Goal: Book appointment/travel/reservation

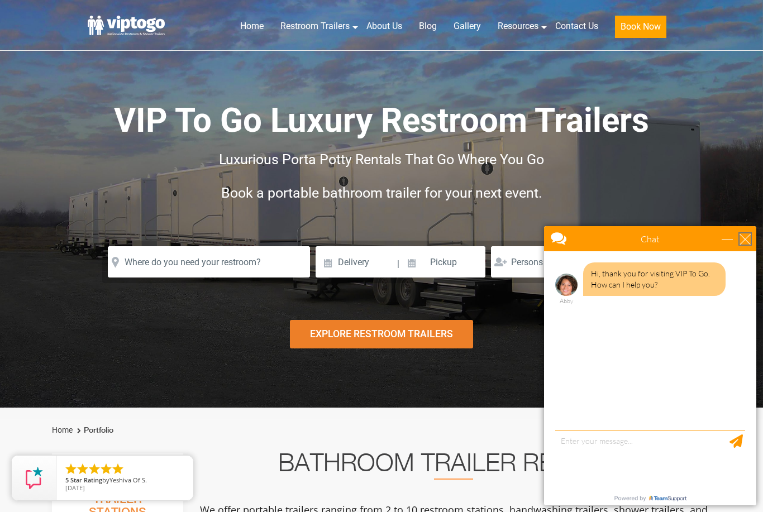
click at [745, 235] on div "close" at bounding box center [745, 239] width 11 height 11
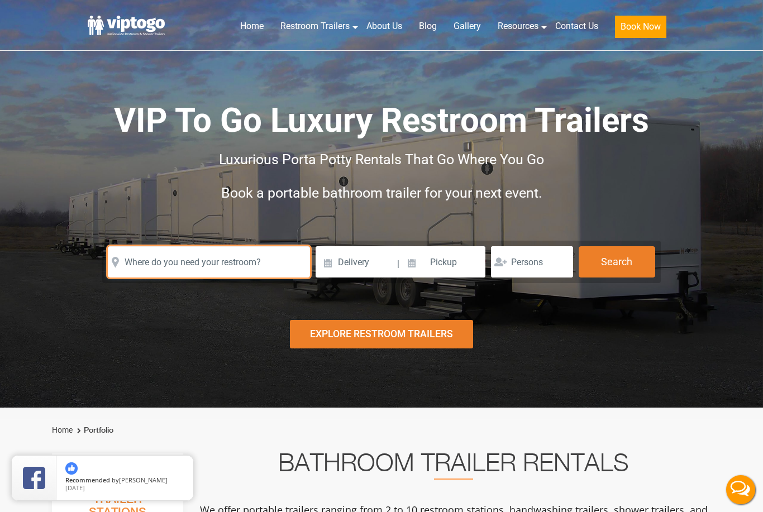
click at [244, 252] on input "text" at bounding box center [209, 261] width 202 height 31
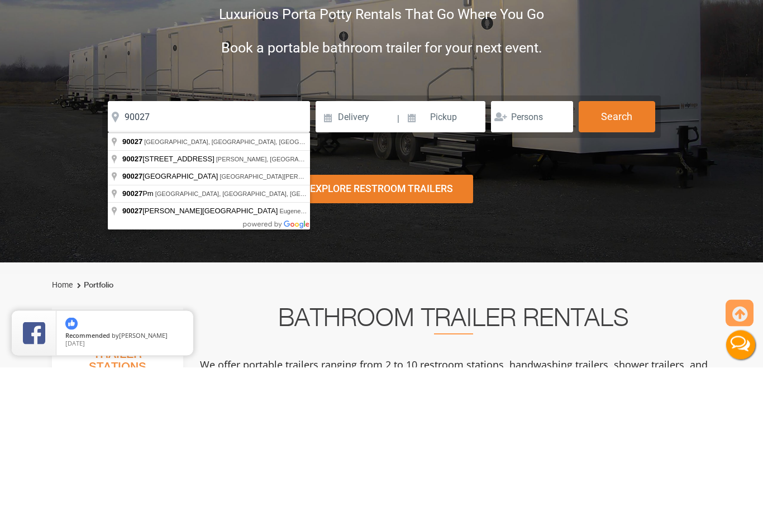
type input "[GEOGRAPHIC_DATA], [GEOGRAPHIC_DATA]"
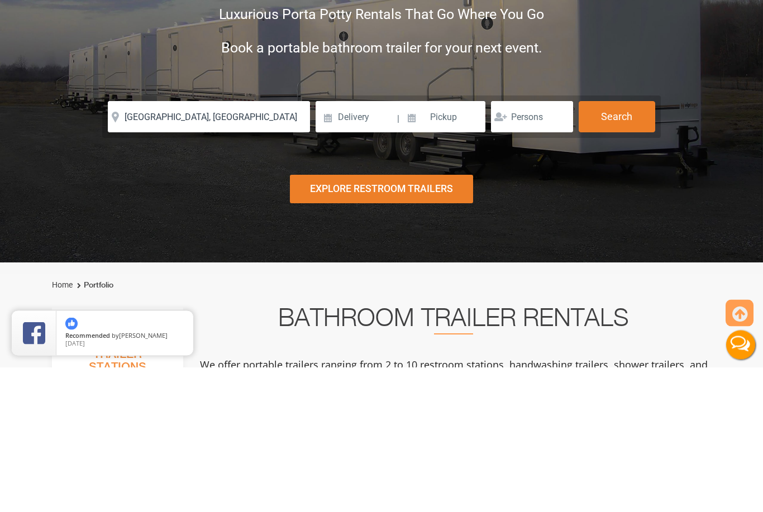
scroll to position [145, 0]
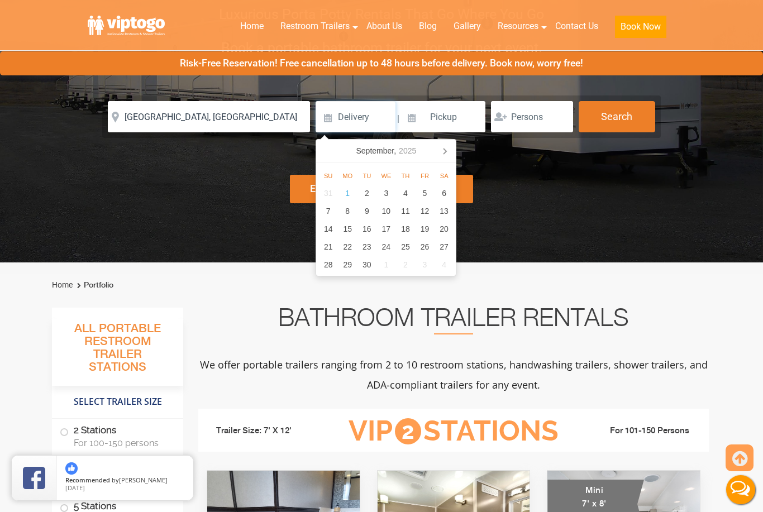
click at [444, 147] on icon at bounding box center [445, 151] width 18 height 18
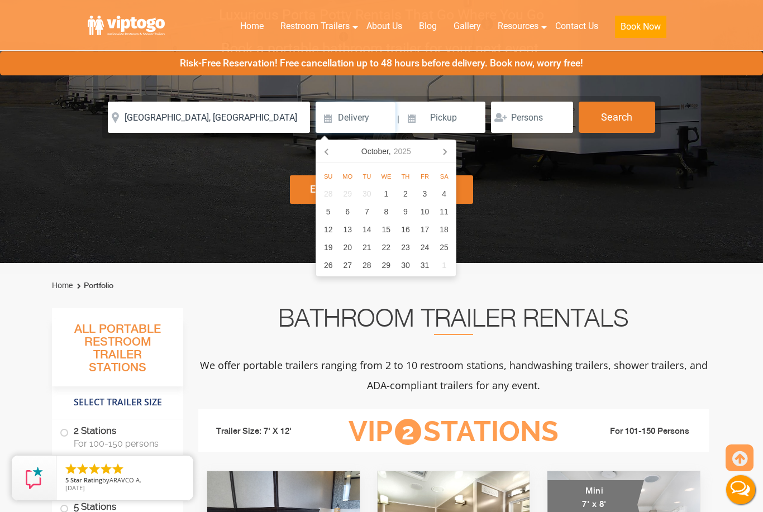
click at [445, 206] on div "11" at bounding box center [445, 212] width 20 height 18
type input "[DATE]"
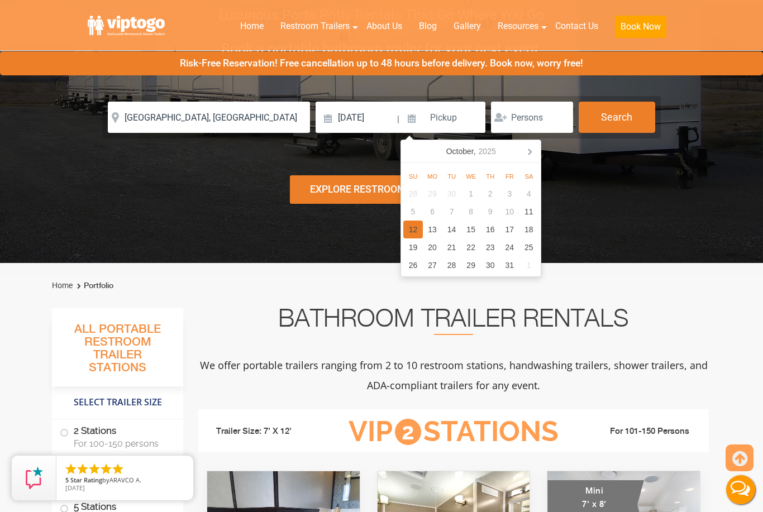
click at [411, 223] on div "12" at bounding box center [413, 230] width 20 height 18
type input "[DATE]"
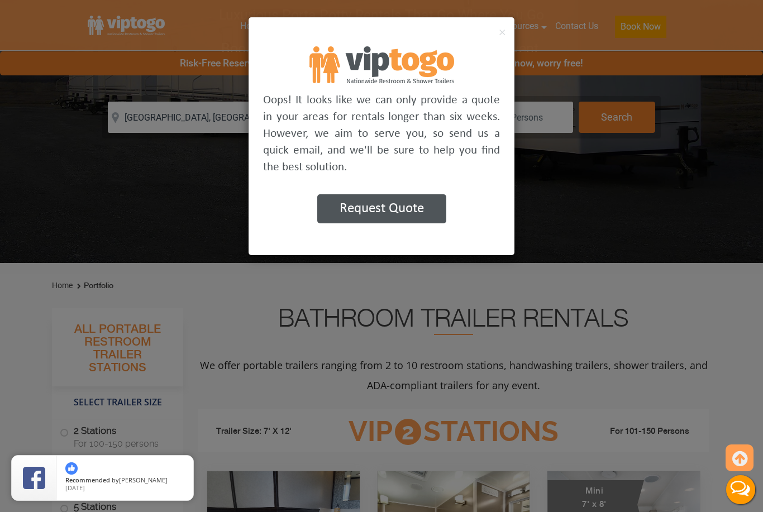
click at [503, 30] on button "×" at bounding box center [502, 31] width 7 height 13
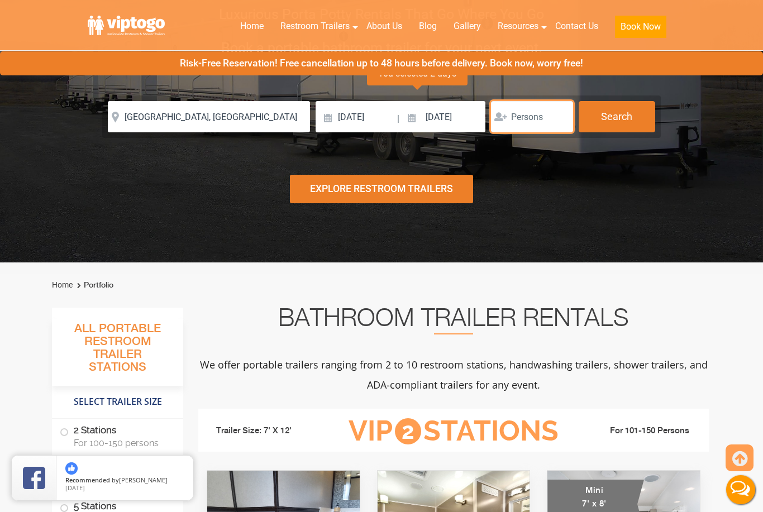
click at [548, 120] on input "number" at bounding box center [532, 116] width 82 height 31
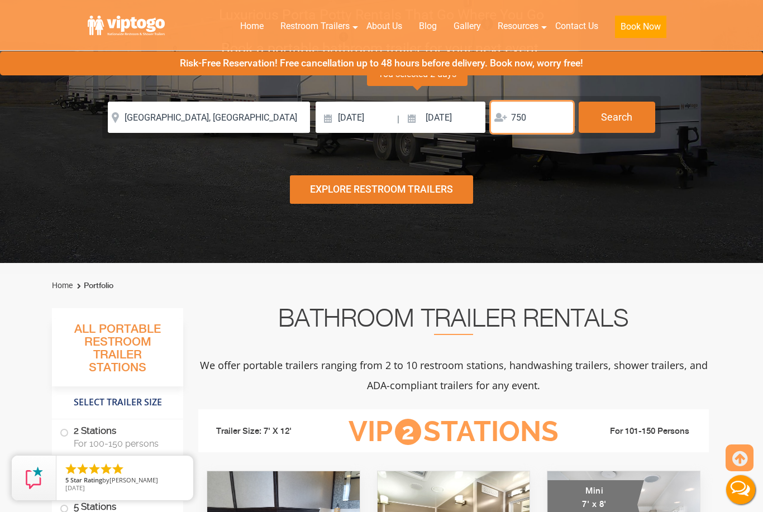
type input "750"
click at [637, 110] on button "Search" at bounding box center [617, 117] width 77 height 31
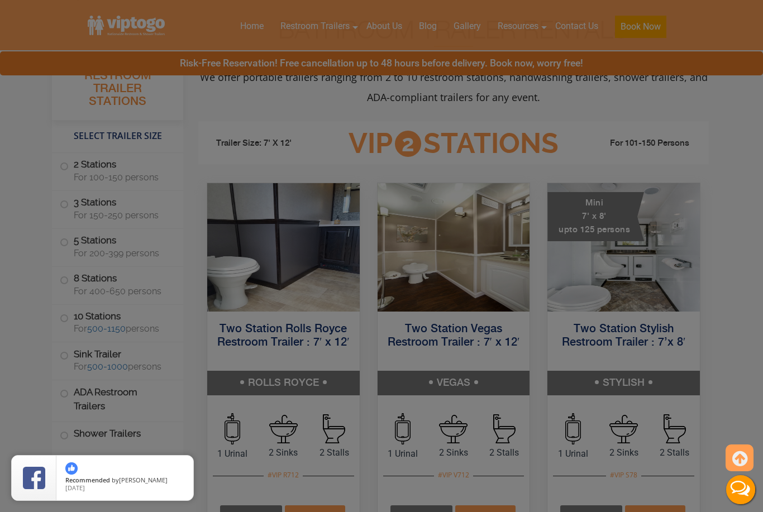
scroll to position [453, 0]
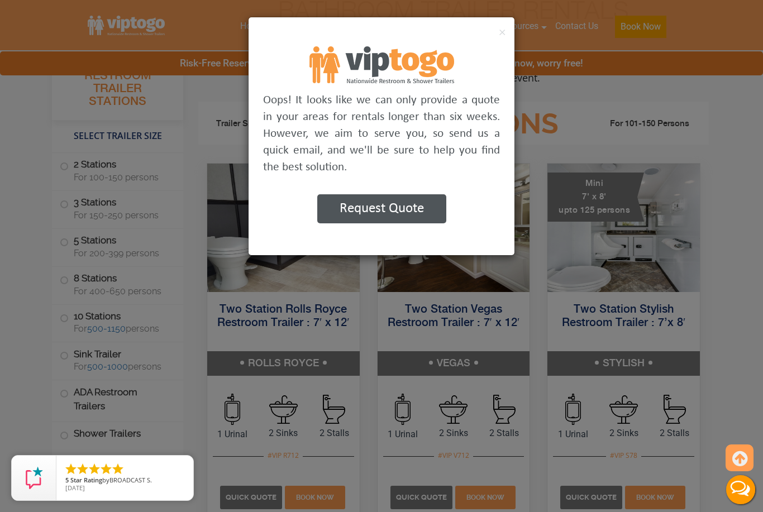
click at [413, 202] on button "Request Quote" at bounding box center [381, 208] width 129 height 29
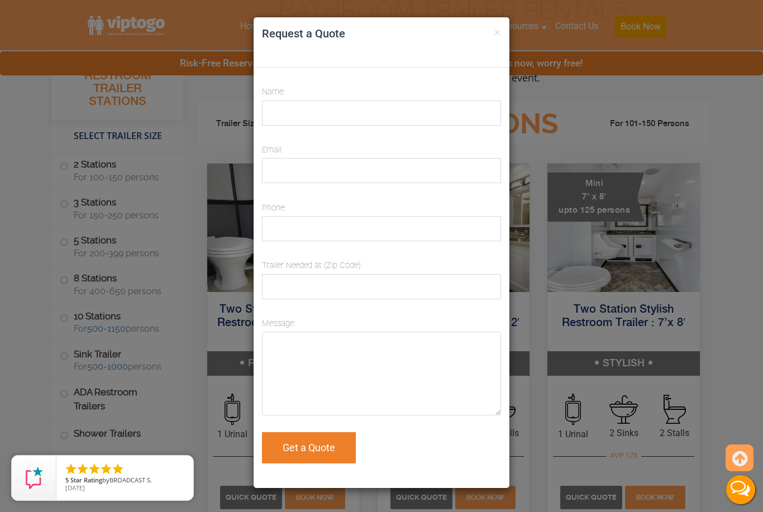
click at [495, 35] on button "×" at bounding box center [497, 31] width 7 height 13
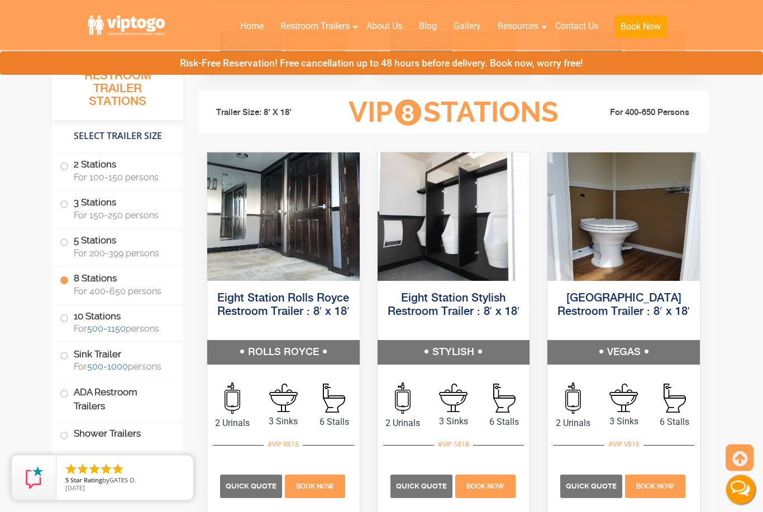
scroll to position [2089, 0]
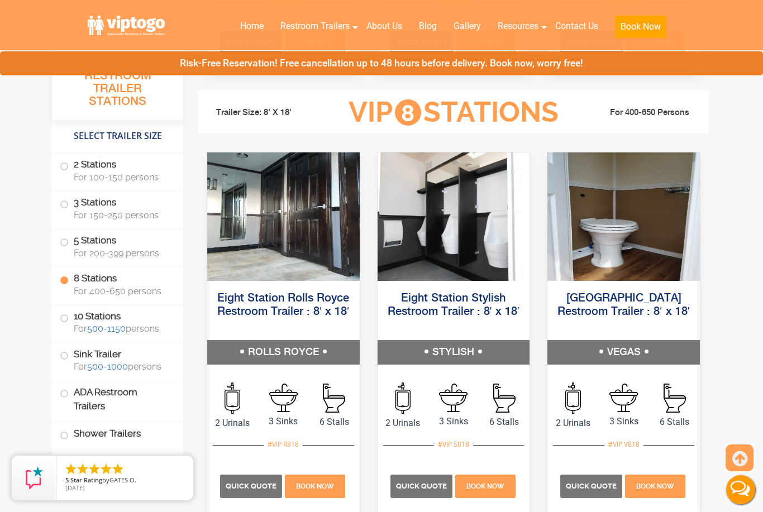
click at [493, 490] on span "Book Now" at bounding box center [485, 487] width 38 height 8
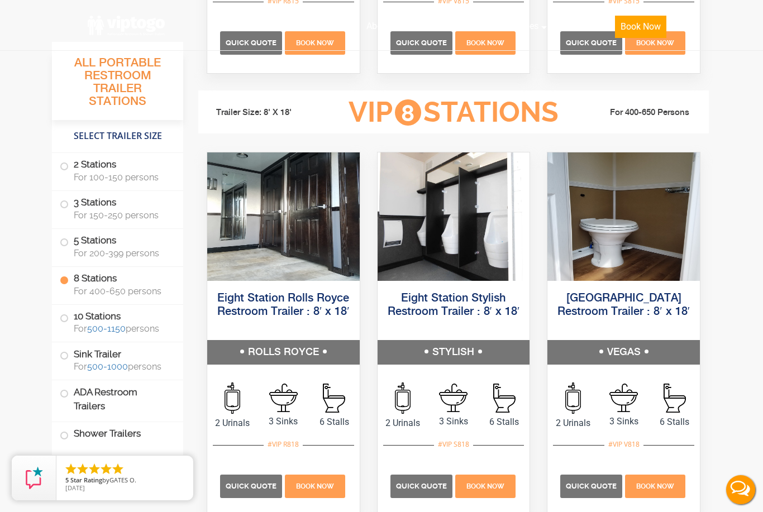
scroll to position [2125, 0]
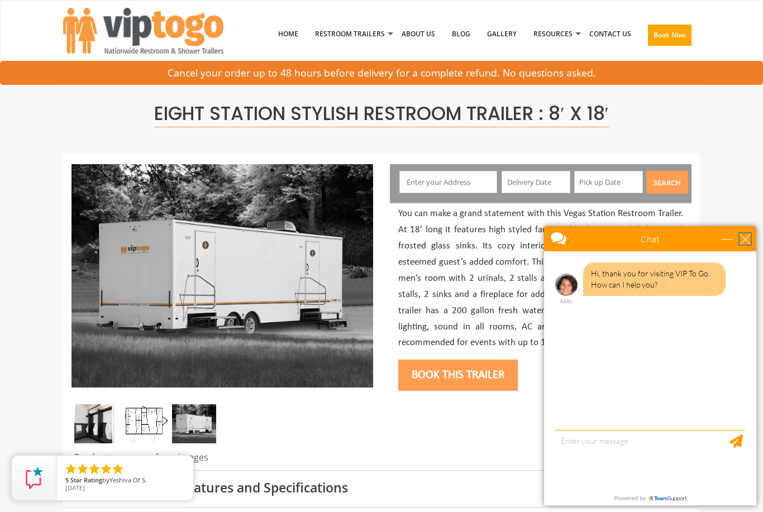
click at [744, 242] on div "close" at bounding box center [745, 239] width 11 height 11
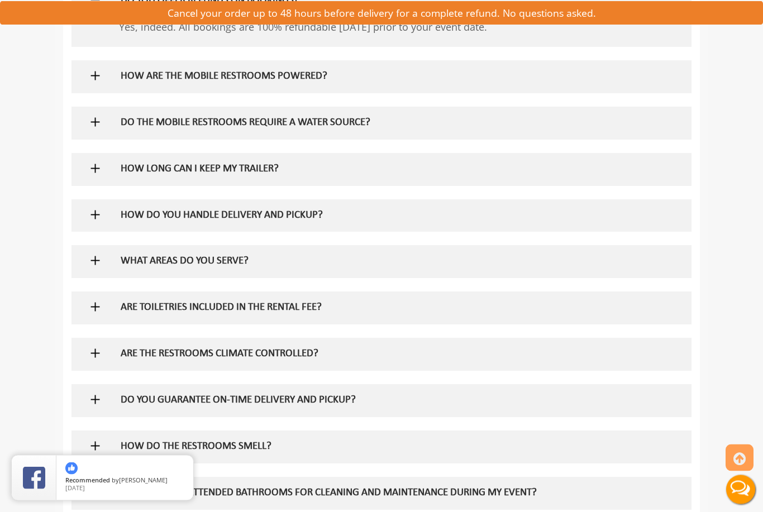
scroll to position [780, 0]
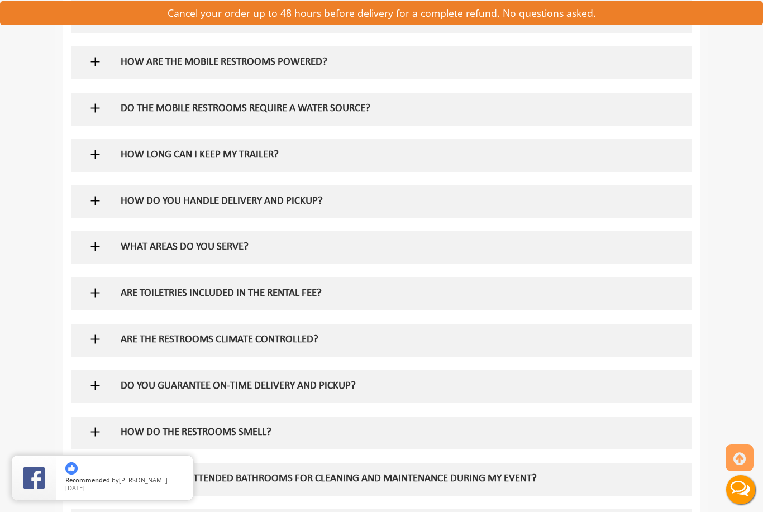
click at [438, 150] on h5 "HOW LONG CAN I KEEP MY TRAILER?" at bounding box center [364, 156] width 486 height 12
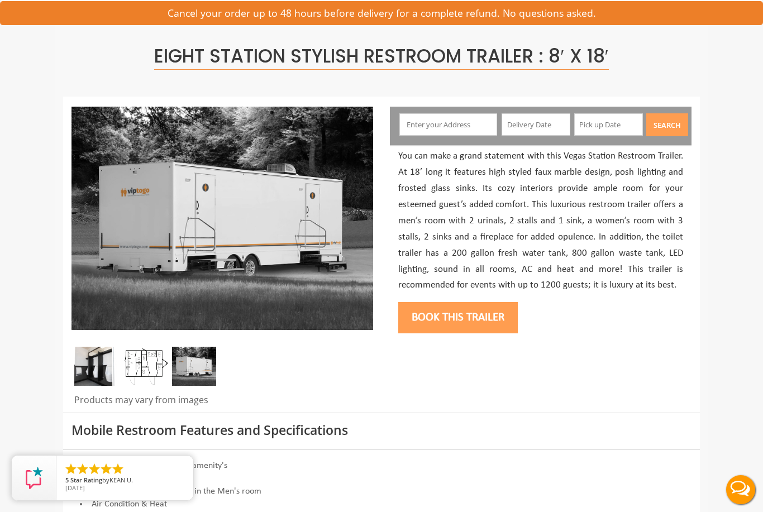
scroll to position [0, 0]
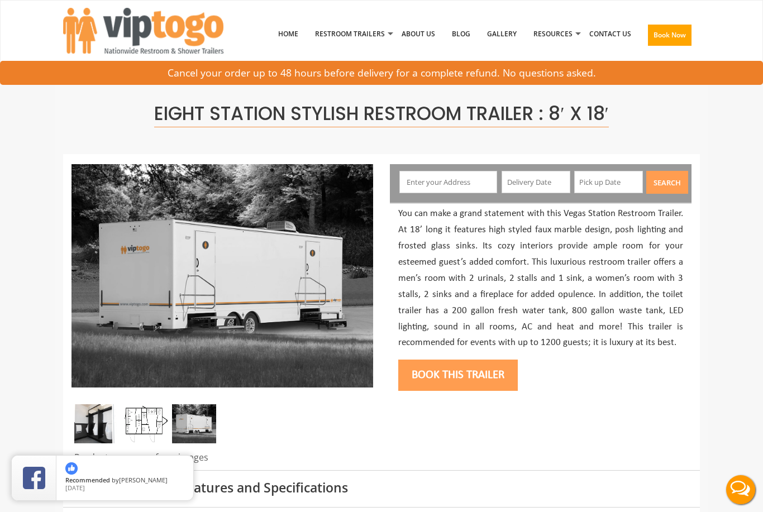
click at [665, 36] on button "Book Now" at bounding box center [670, 35] width 44 height 21
click at [665, 39] on button "Book Now" at bounding box center [670, 35] width 44 height 21
click at [476, 368] on button "Book this trailer" at bounding box center [458, 375] width 120 height 31
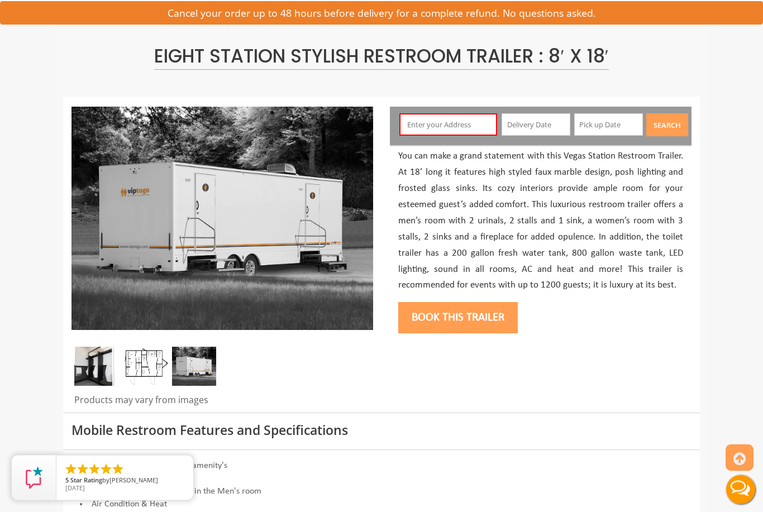
scroll to position [58, 0]
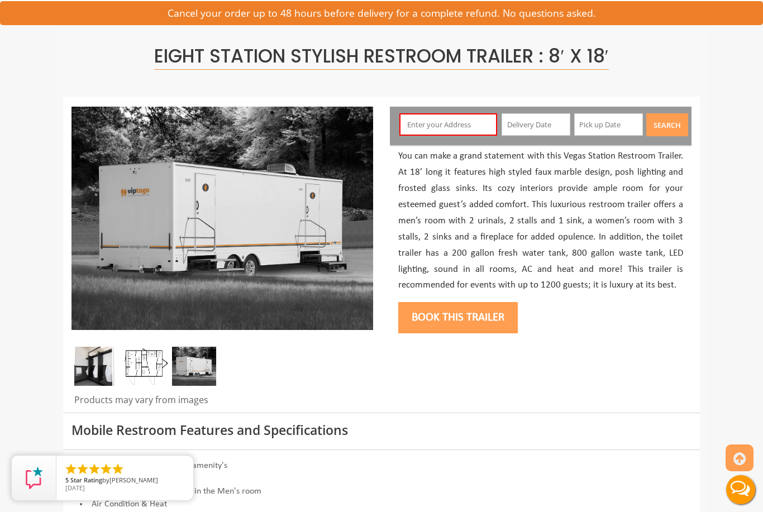
click at [493, 312] on button "Book this trailer" at bounding box center [458, 317] width 120 height 31
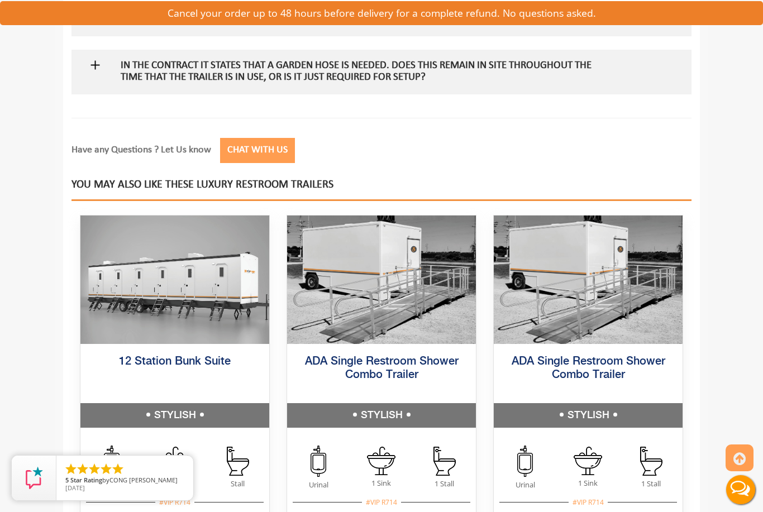
scroll to position [1454, 0]
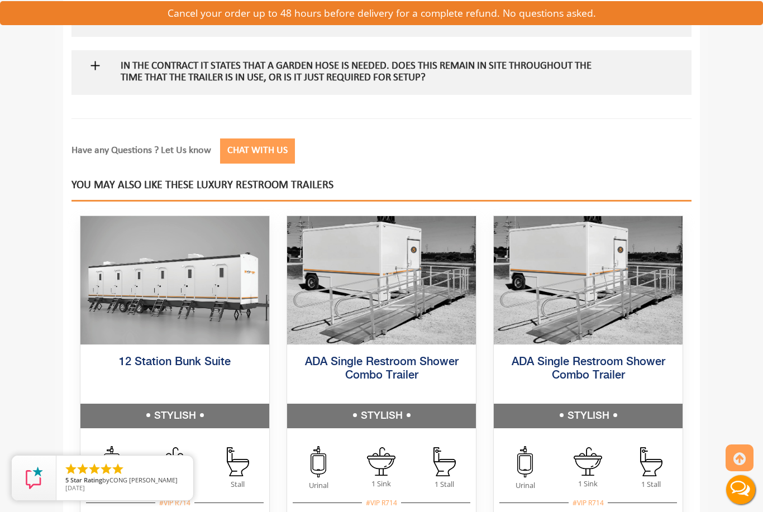
click at [467, 303] on img at bounding box center [381, 280] width 189 height 128
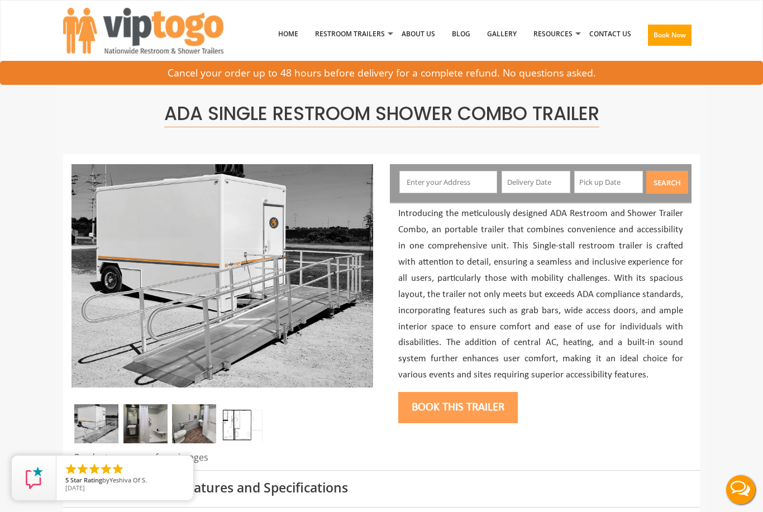
click at [612, 35] on link "Contact Us" at bounding box center [610, 34] width 59 height 58
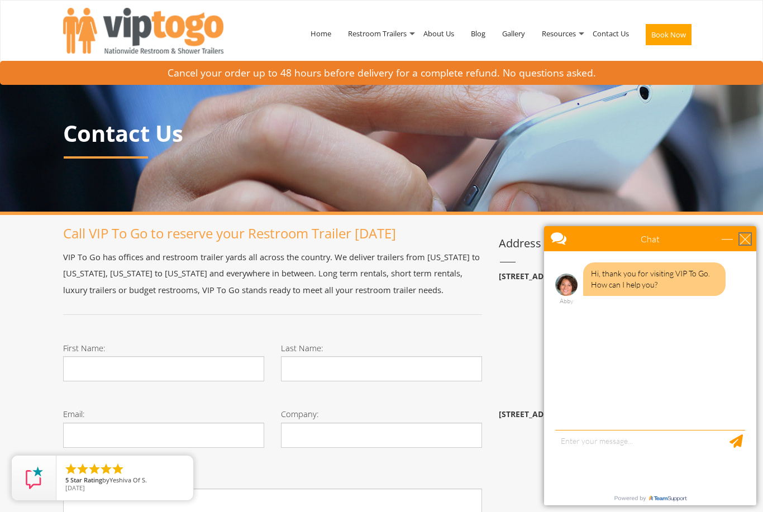
click at [749, 240] on div "close" at bounding box center [745, 239] width 11 height 11
